Goal: Task Accomplishment & Management: Complete application form

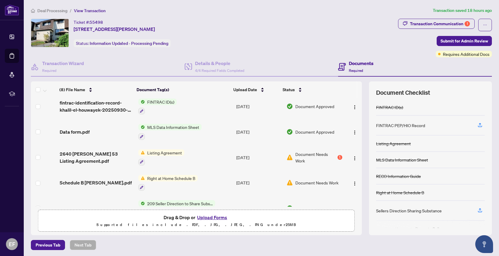
scroll to position [72, 0]
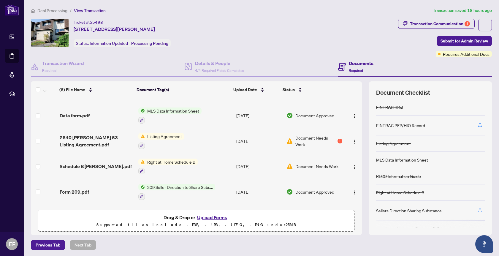
click at [172, 135] on span "Listing Agreement" at bounding box center [164, 136] width 39 height 7
click at [162, 163] on span "Listing Agreement" at bounding box center [152, 164] width 39 height 7
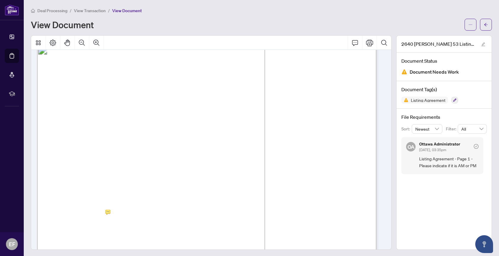
scroll to position [82, 0]
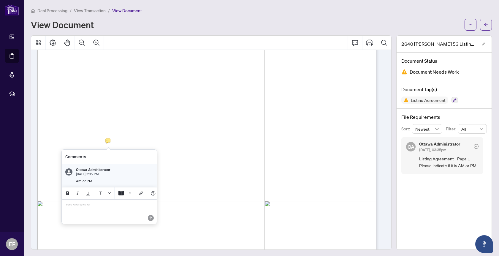
click at [95, 208] on p "**********" at bounding box center [109, 205] width 87 height 5
click at [150, 220] on icon "Save" at bounding box center [151, 218] width 6 height 6
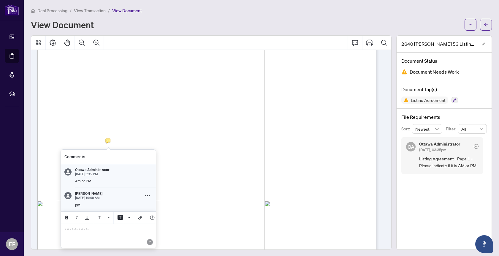
scroll to position [1, 0]
click at [148, 193] on icon "Comment Options" at bounding box center [147, 195] width 5 height 5
click at [139, 208] on span "Edit Content" at bounding box center [130, 208] width 20 height 4
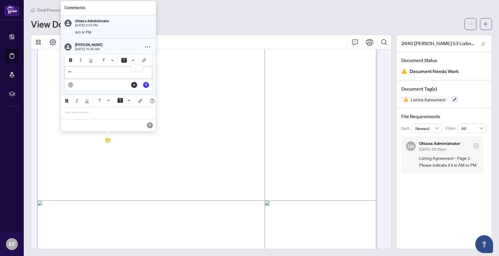
click at [76, 70] on p "**" at bounding box center [108, 72] width 80 height 5
click at [143, 82] on icon "Edit" at bounding box center [146, 85] width 6 height 6
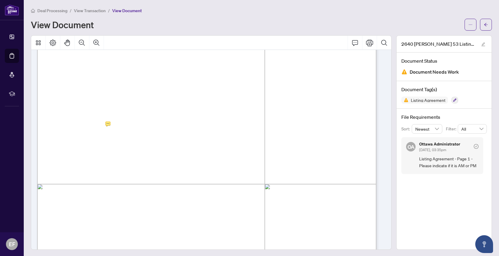
scroll to position [52, 0]
click at [352, 42] on icon "Comment" at bounding box center [355, 43] width 6 height 6
click at [351, 42] on icon "Comment" at bounding box center [354, 42] width 7 height 7
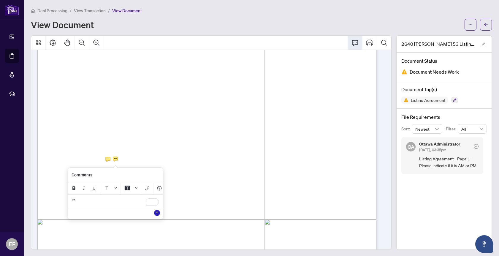
click at [158, 215] on icon "Save" at bounding box center [157, 213] width 6 height 6
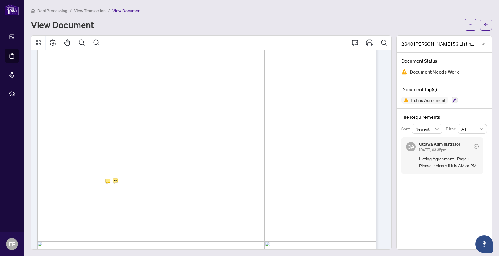
scroll to position [0, 0]
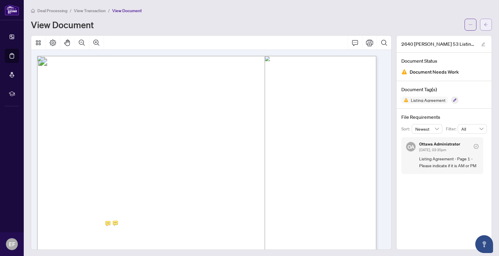
click at [484, 26] on icon "arrow-left" at bounding box center [486, 25] width 4 height 4
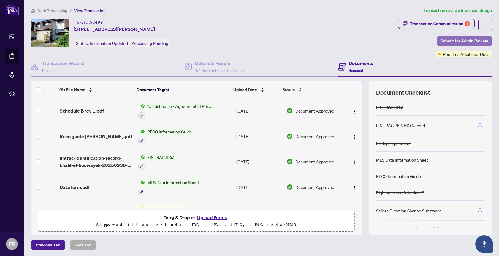
click at [458, 39] on span "Submit for Admin Review" at bounding box center [463, 40] width 47 height 9
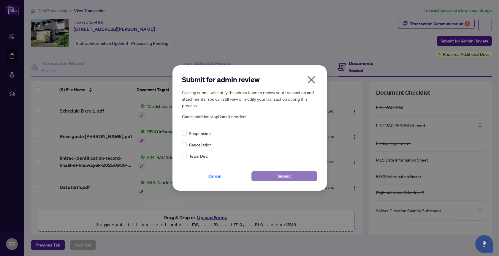
click at [283, 177] on span "Submit" at bounding box center [283, 175] width 13 height 9
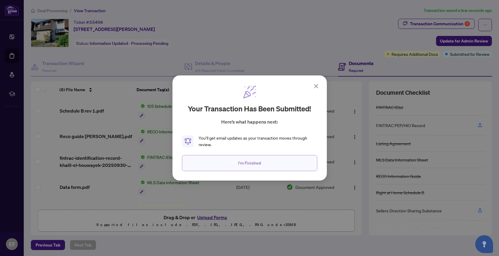
click at [269, 164] on button "I'm Finished" at bounding box center [249, 163] width 135 height 16
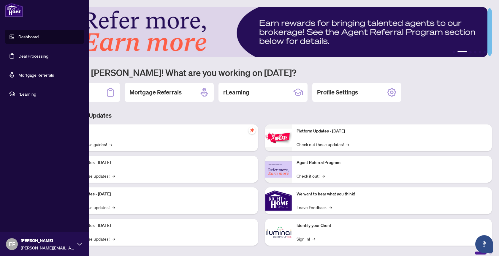
click at [18, 55] on link "Deal Processing" at bounding box center [33, 55] width 30 height 5
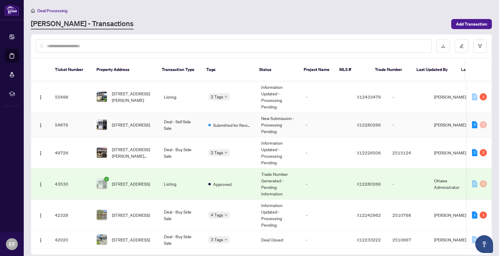
click at [189, 120] on td "Deal - Sell Side Sale" at bounding box center [181, 124] width 45 height 25
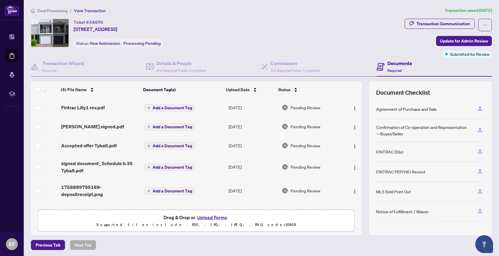
click at [206, 217] on button "Upload Forms" at bounding box center [212, 217] width 34 height 8
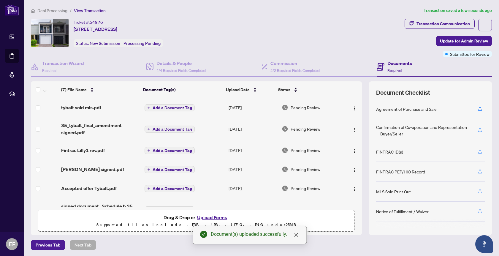
scroll to position [12, 0]
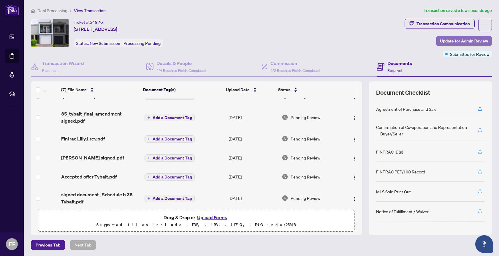
click at [469, 41] on span "Update for Admin Review" at bounding box center [464, 40] width 48 height 9
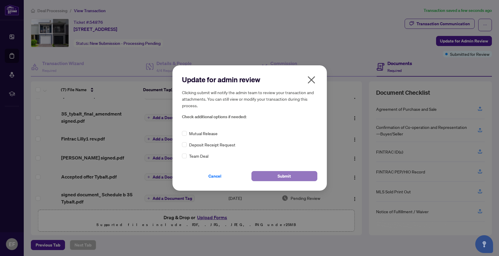
click at [294, 174] on button "Submit" at bounding box center [284, 176] width 66 height 10
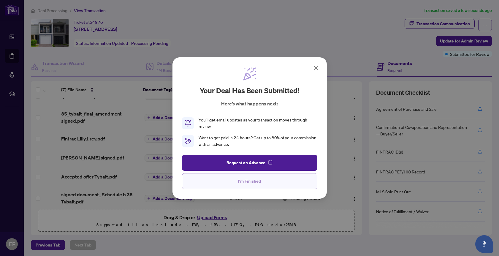
click at [254, 181] on span "I'm Finished" at bounding box center [249, 180] width 23 height 9
